Goal: Task Accomplishment & Management: Use online tool/utility

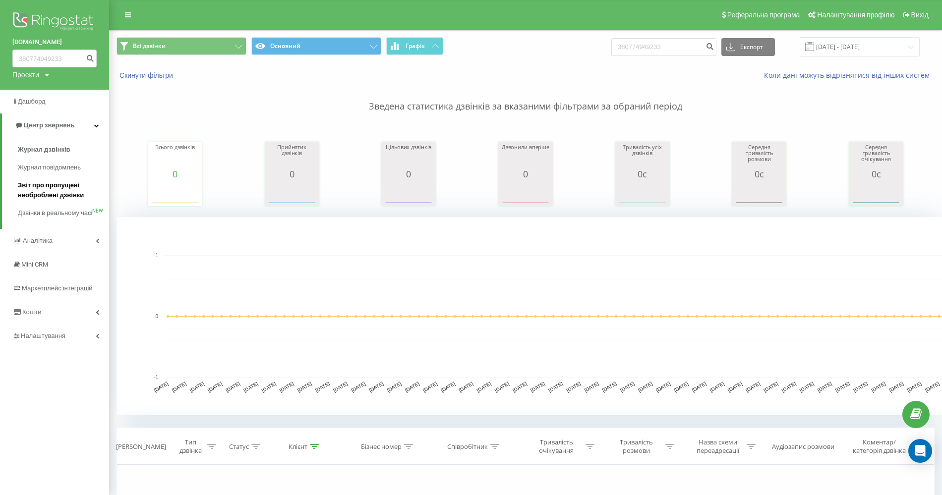
click at [61, 192] on span "Звіт про пропущені необроблені дзвінки" at bounding box center [61, 190] width 86 height 20
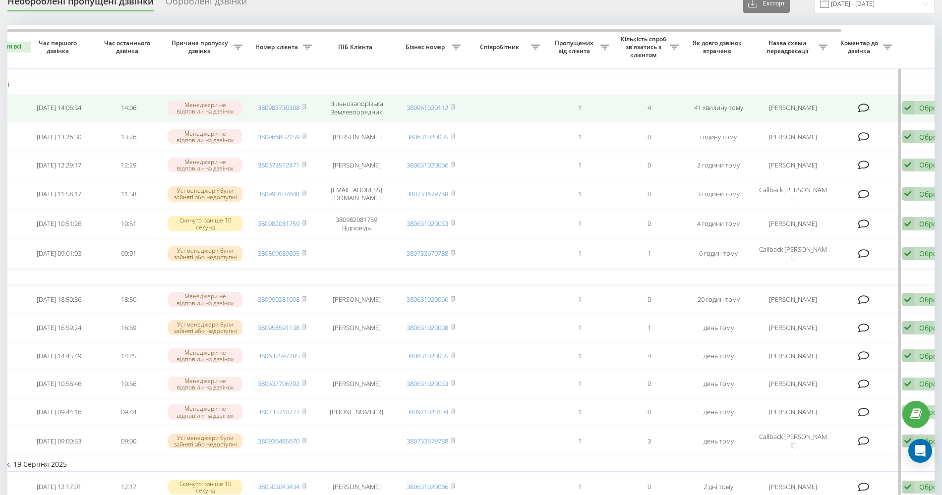
scroll to position [0, 64]
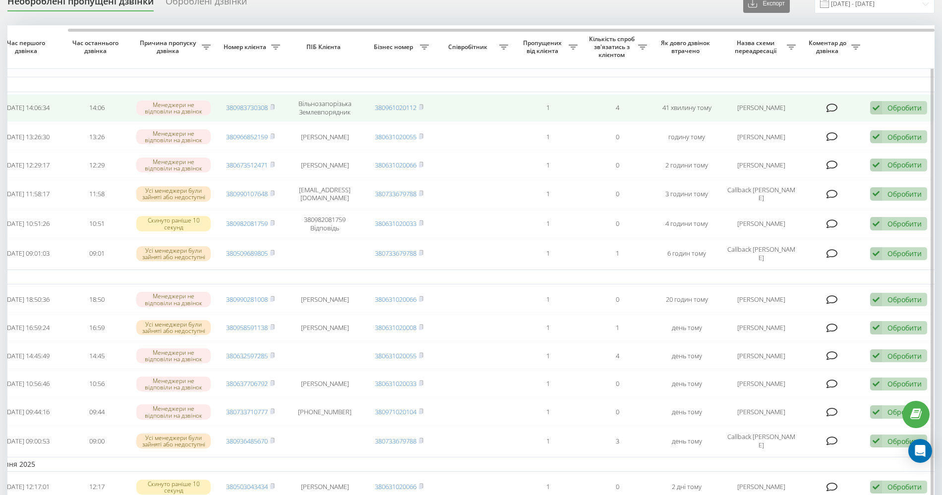
click at [879, 107] on icon at bounding box center [876, 107] width 12 height 13
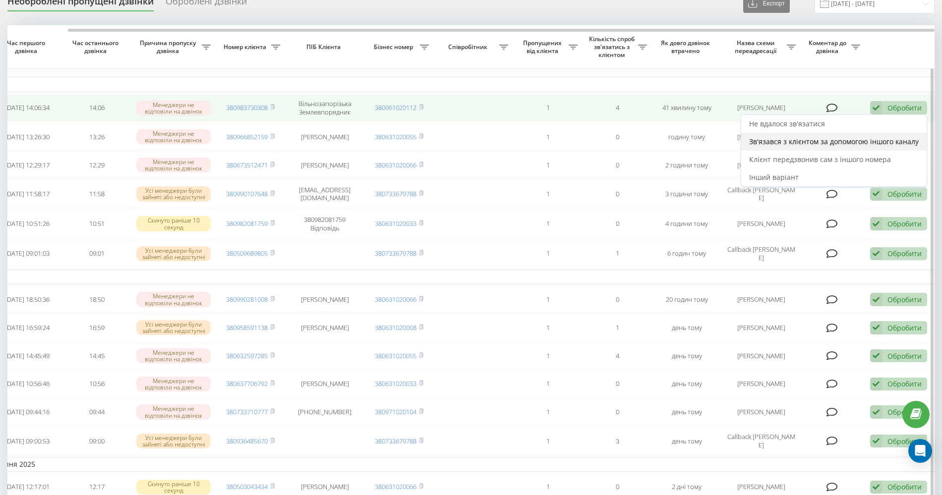
click at [833, 140] on span "Зв'язався з клієнтом за допомогою іншого каналу" at bounding box center [834, 141] width 170 height 9
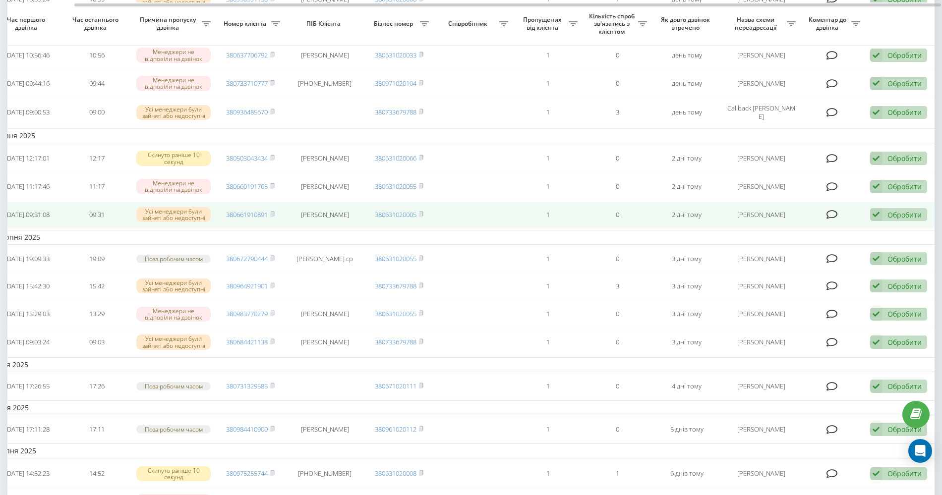
click at [880, 222] on icon at bounding box center [876, 214] width 12 height 13
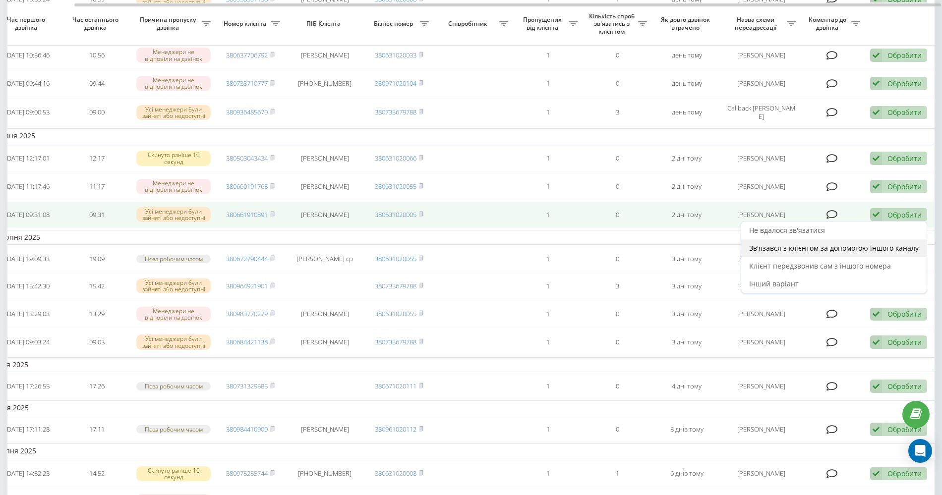
click at [833, 253] on span "Зв'язався з клієнтом за допомогою іншого каналу" at bounding box center [834, 247] width 170 height 9
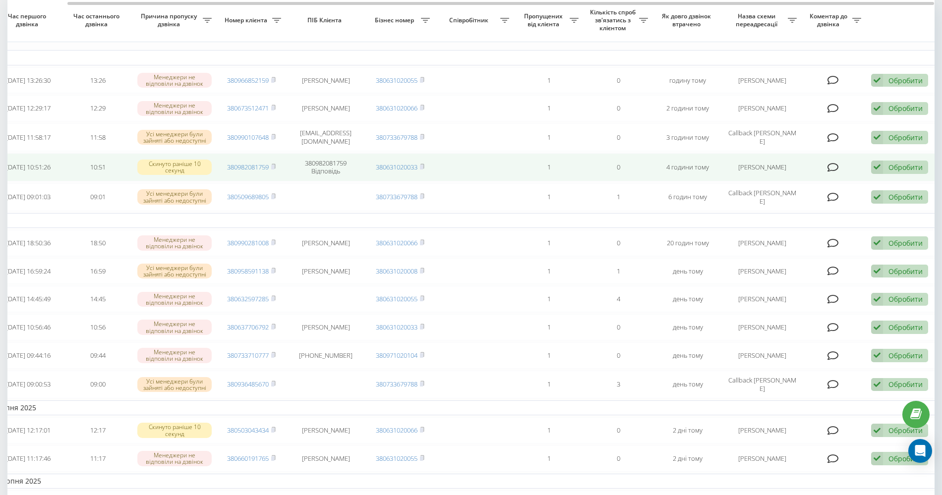
scroll to position [0, 57]
